Goal: Information Seeking & Learning: Learn about a topic

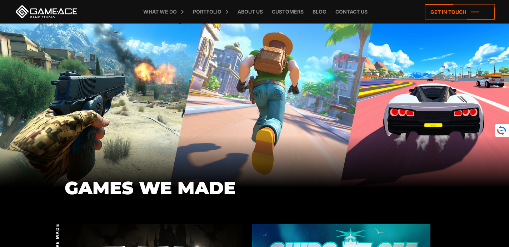
click at [212, 122] on div "GAMES WE MADE" at bounding box center [254, 106] width 509 height 165
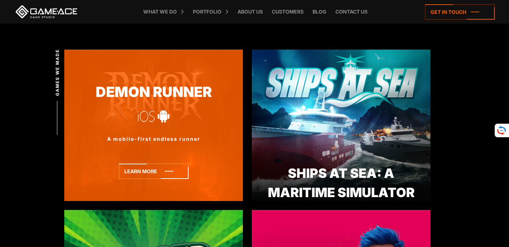
scroll to position [178, 0]
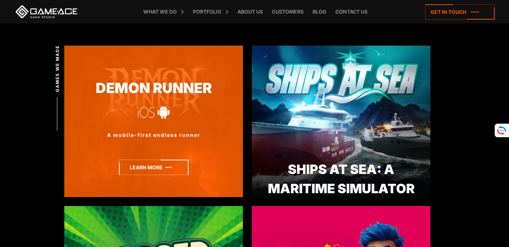
click at [128, 174] on icon at bounding box center [154, 167] width 70 height 15
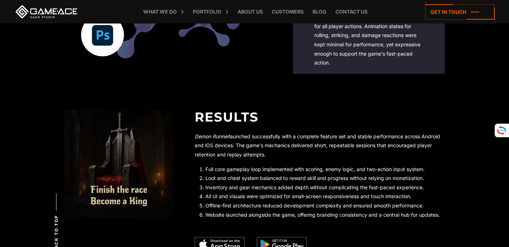
scroll to position [1462, 0]
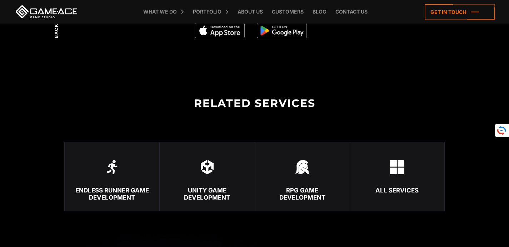
click at [263, 33] on img at bounding box center [282, 30] width 50 height 15
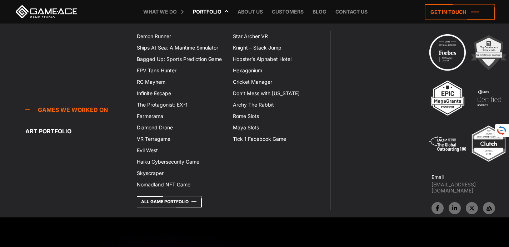
click at [199, 14] on icon at bounding box center [194, 12] width 17 height 24
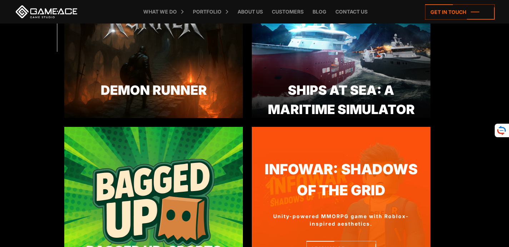
scroll to position [321, 0]
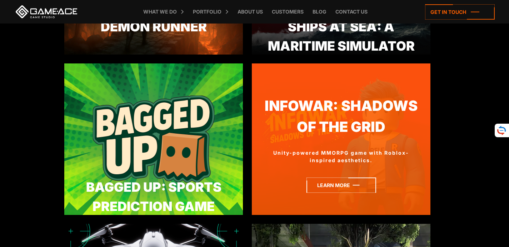
click at [331, 182] on icon at bounding box center [341, 185] width 70 height 15
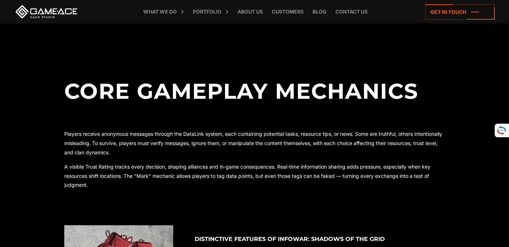
scroll to position [214, 0]
